Goal: Answer question/provide support

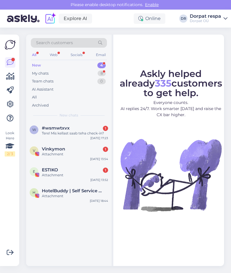
click at [65, 62] on div "New 4" at bounding box center [69, 65] width 76 height 8
click at [65, 172] on div "ESTIKO 1" at bounding box center [75, 169] width 66 height 5
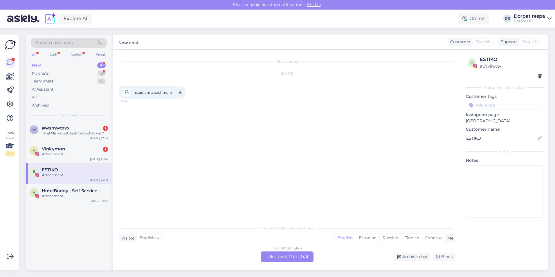
click at [230, 257] on div "English to English Take over the chat" at bounding box center [287, 256] width 53 height 10
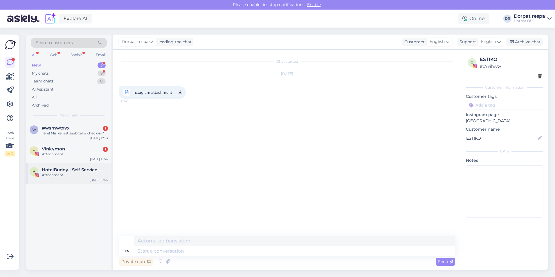
click at [60, 165] on div "H HotelBuddy | Self Service App for Hotel Guests Attachment [DATE] 18:44" at bounding box center [68, 173] width 85 height 21
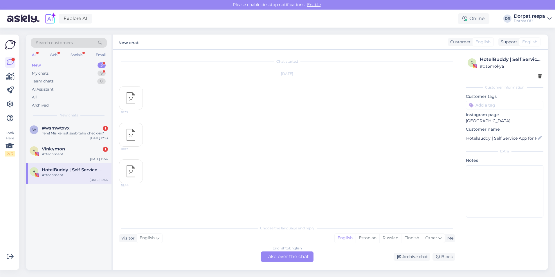
click at [230, 258] on div "English to English Take over the chat" at bounding box center [287, 256] width 53 height 10
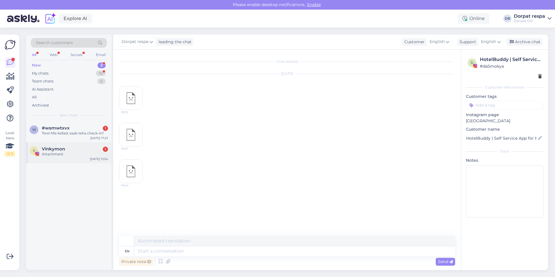
click at [62, 152] on div "Attachment" at bounding box center [75, 153] width 66 height 5
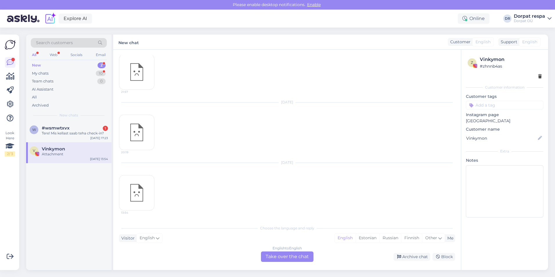
click at [230, 257] on div "English to English Take over the chat" at bounding box center [287, 256] width 53 height 10
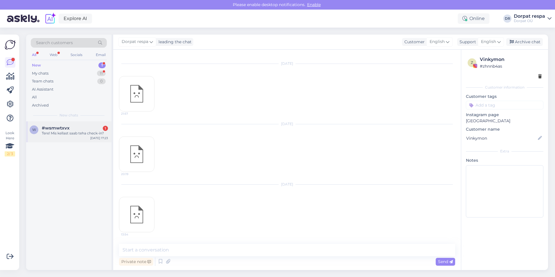
click at [74, 132] on div "Tere! Mis kellast saab teha check-in?" at bounding box center [75, 133] width 66 height 5
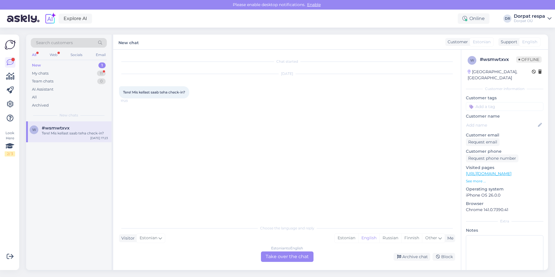
click at [230, 257] on div "Estonian to English Take over the chat" at bounding box center [287, 256] width 53 height 10
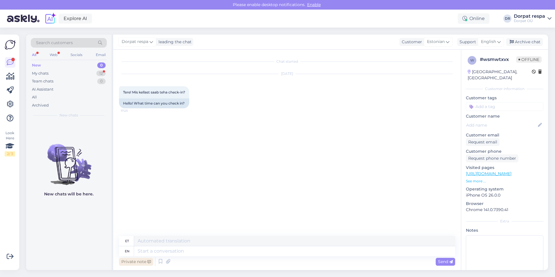
click at [122, 262] on div "Private note" at bounding box center [136, 262] width 34 height 8
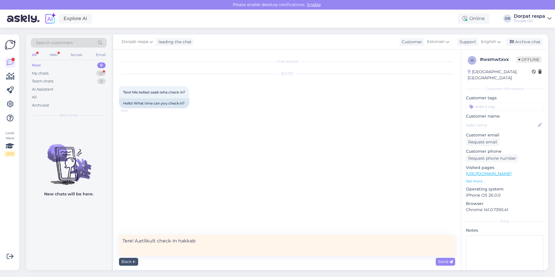
click at [140, 239] on textarea "Tere! A,etlikult check-in hakkab" at bounding box center [287, 245] width 336 height 21
click at [220, 244] on textarea "Tere! Ametlikult check-in hakkab" at bounding box center [287, 245] width 336 height 21
type textarea "Tere! Ametlikult check-in hakkab kella 15:00st."
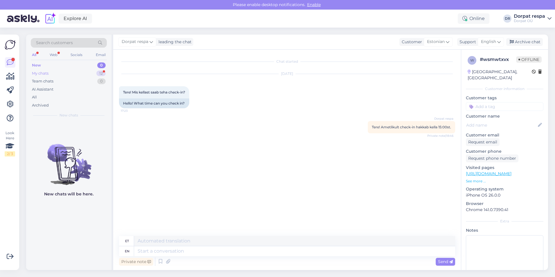
click at [84, 73] on div "My chats 12" at bounding box center [69, 73] width 76 height 8
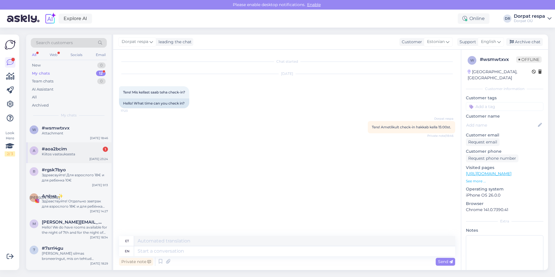
click at [70, 149] on div "#aoa2bcim 1" at bounding box center [75, 148] width 66 height 5
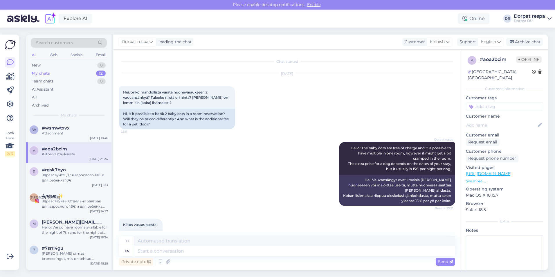
scroll to position [16, 0]
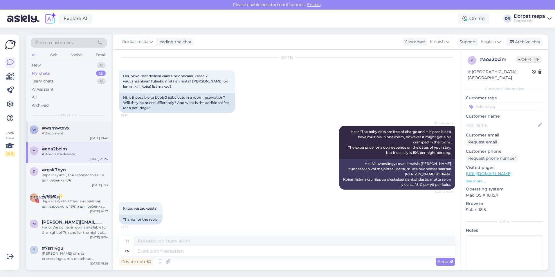
click at [65, 133] on div "Attachment" at bounding box center [75, 133] width 66 height 5
